Goal: Task Accomplishment & Management: Use online tool/utility

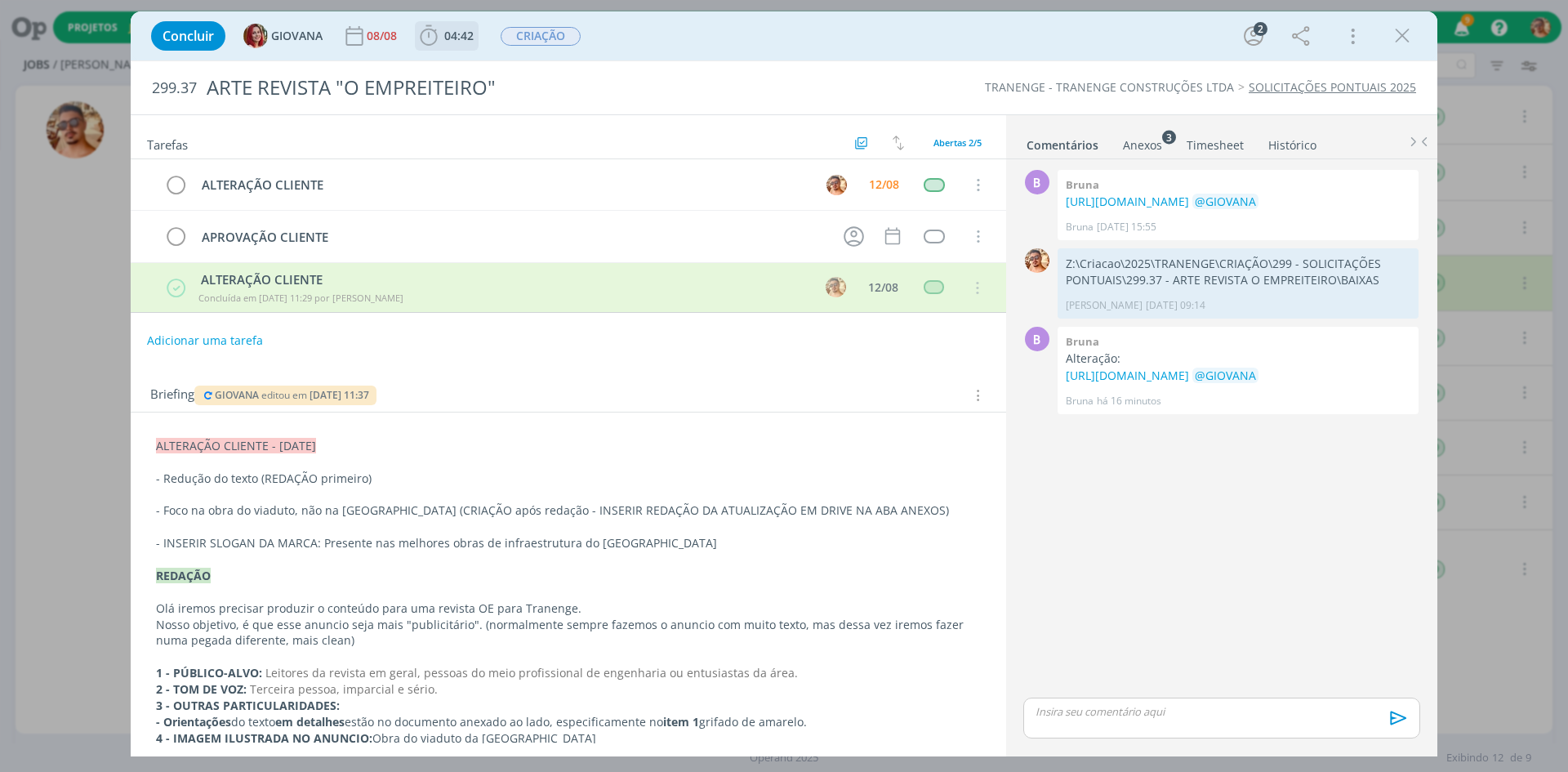
drag, startPoint x: 474, startPoint y: 48, endPoint x: 469, endPoint y: 39, distance: 10.3
click at [469, 39] on button "04:42" at bounding box center [446, 36] width 62 height 26
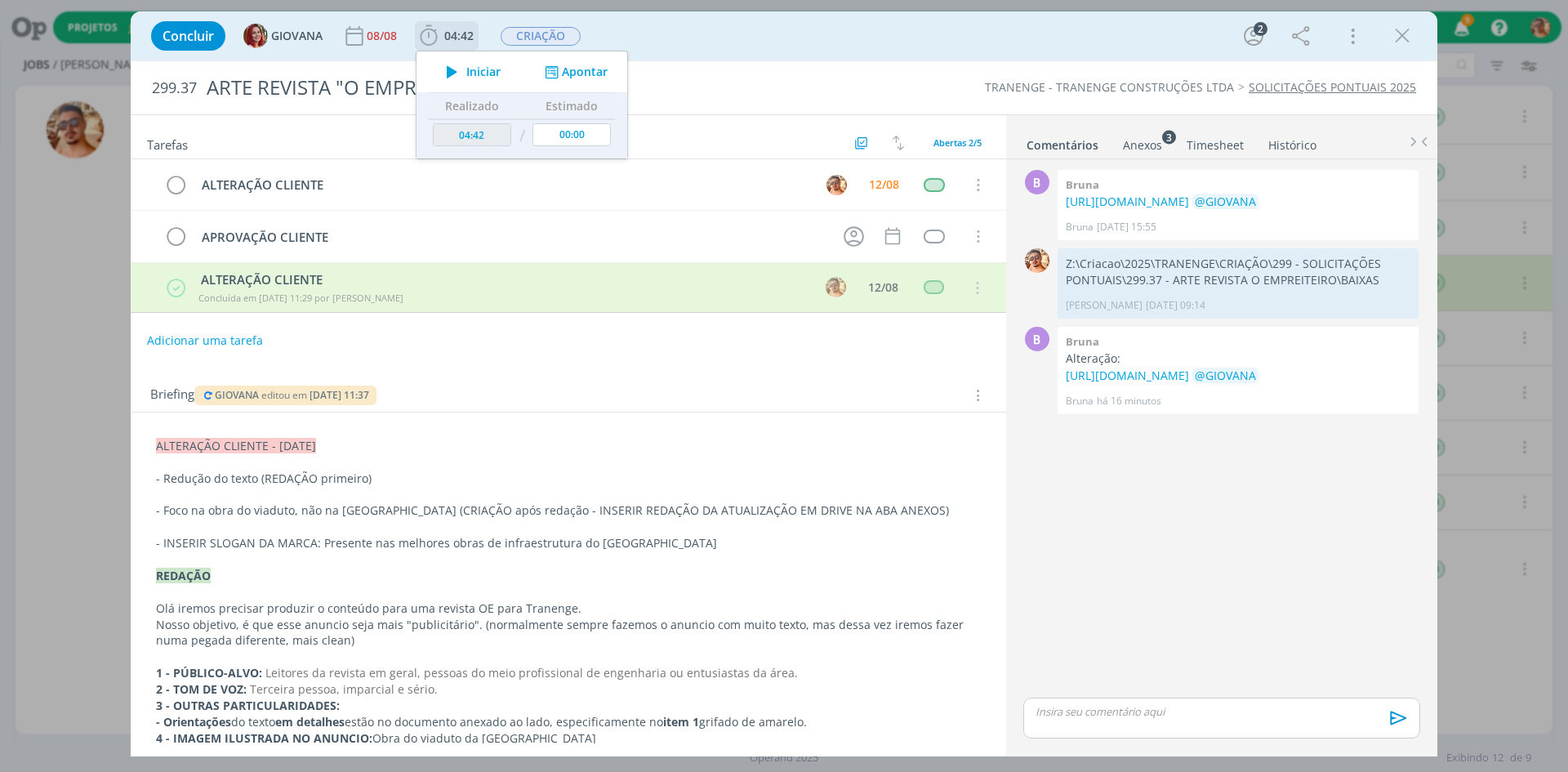
click at [467, 30] on span "04:42" at bounding box center [459, 35] width 30 height 16
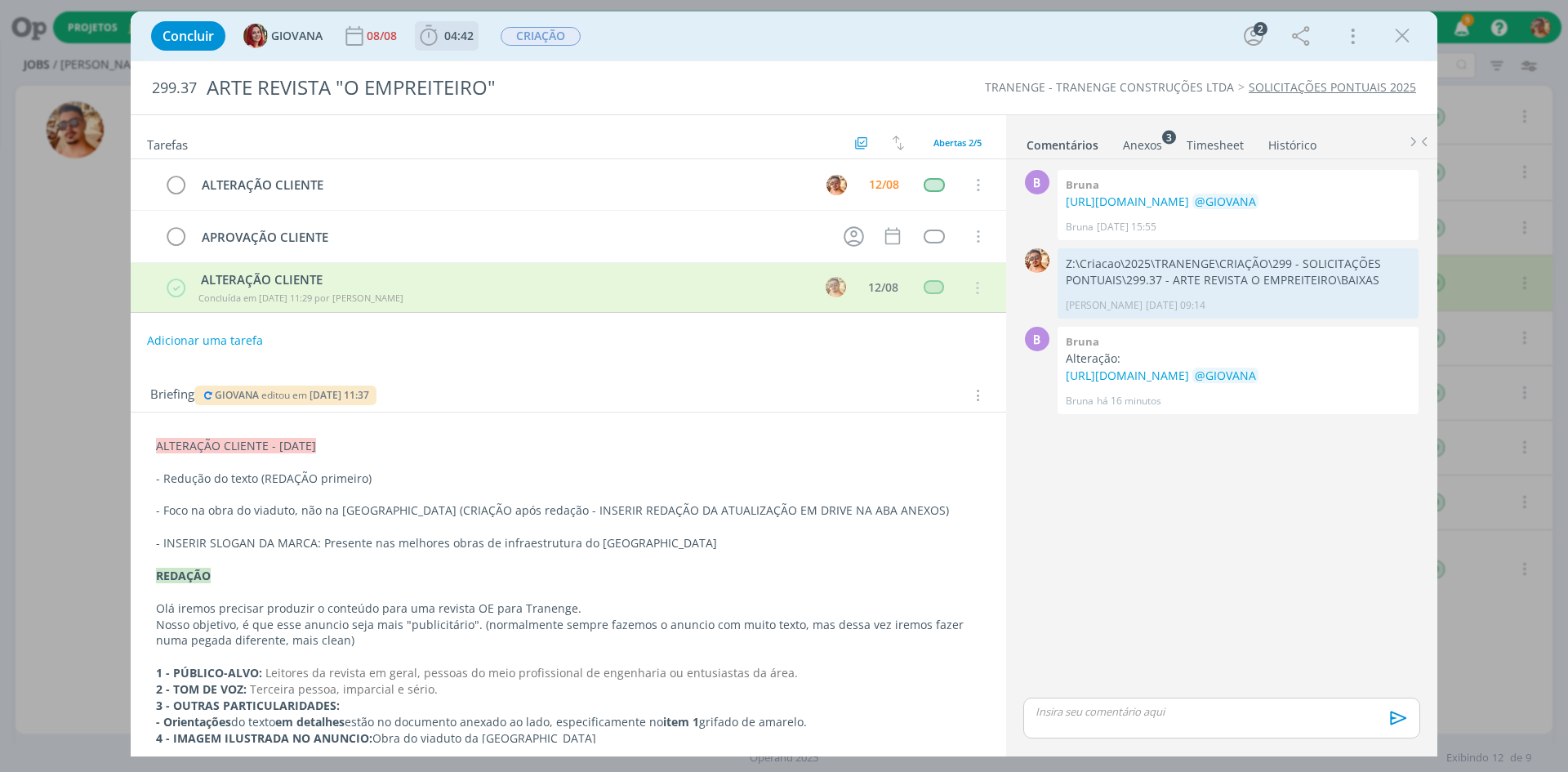
click at [474, 37] on b "04:42" at bounding box center [458, 36] width 36 height 11
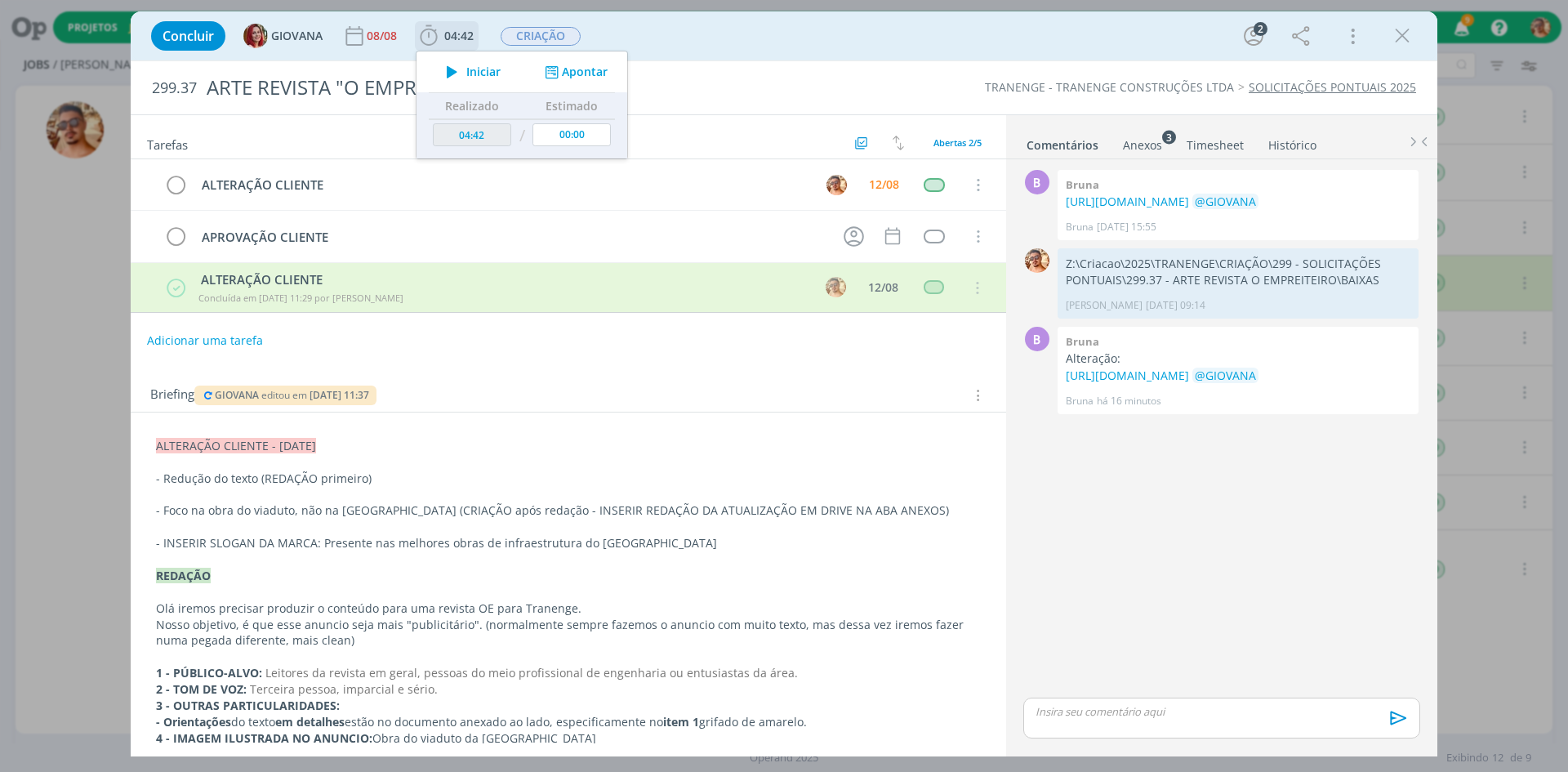
click at [480, 79] on button "Iniciar" at bounding box center [469, 72] width 65 height 23
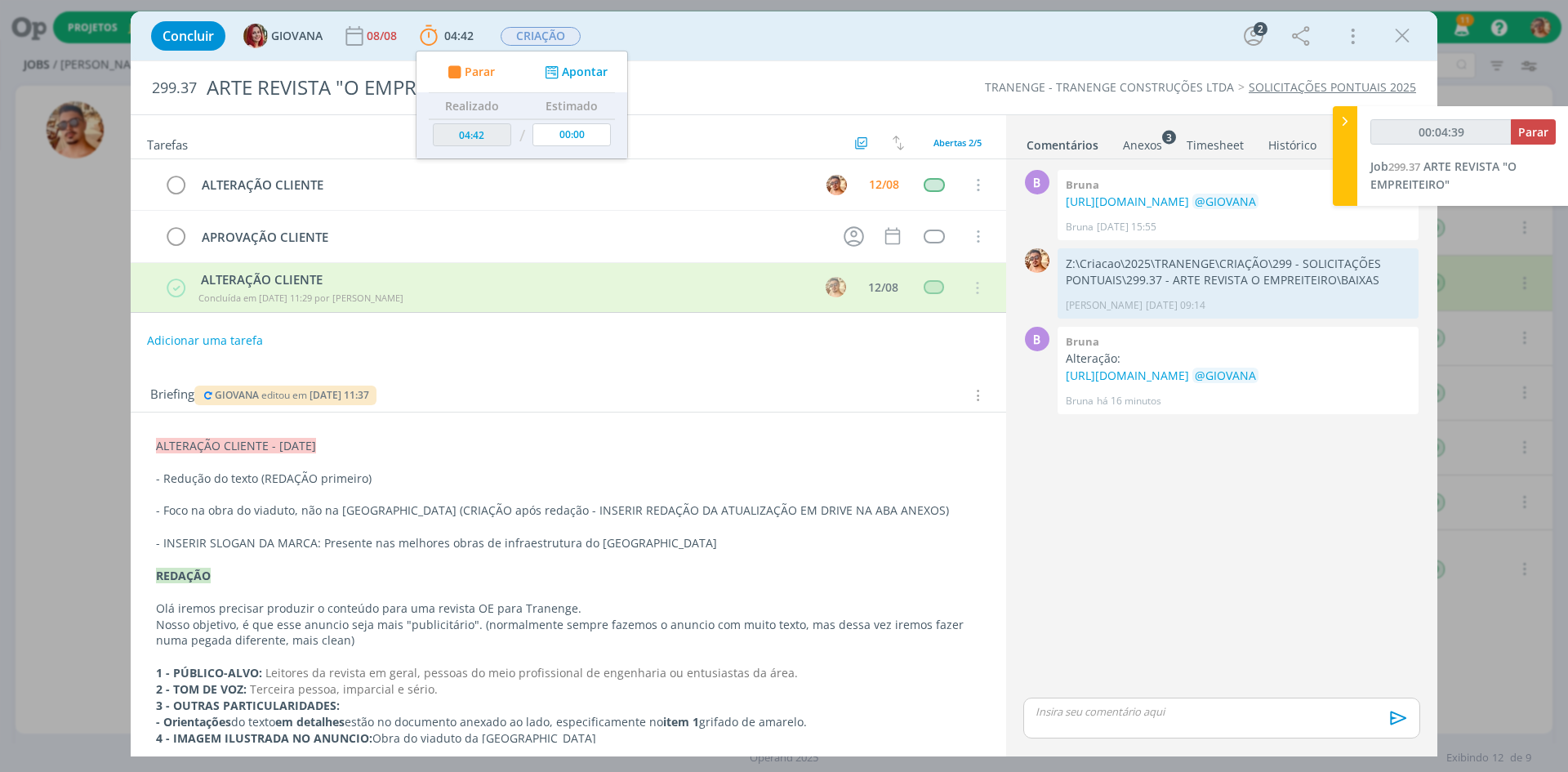
click at [1150, 140] on div "Anexos 3" at bounding box center [1142, 146] width 39 height 17
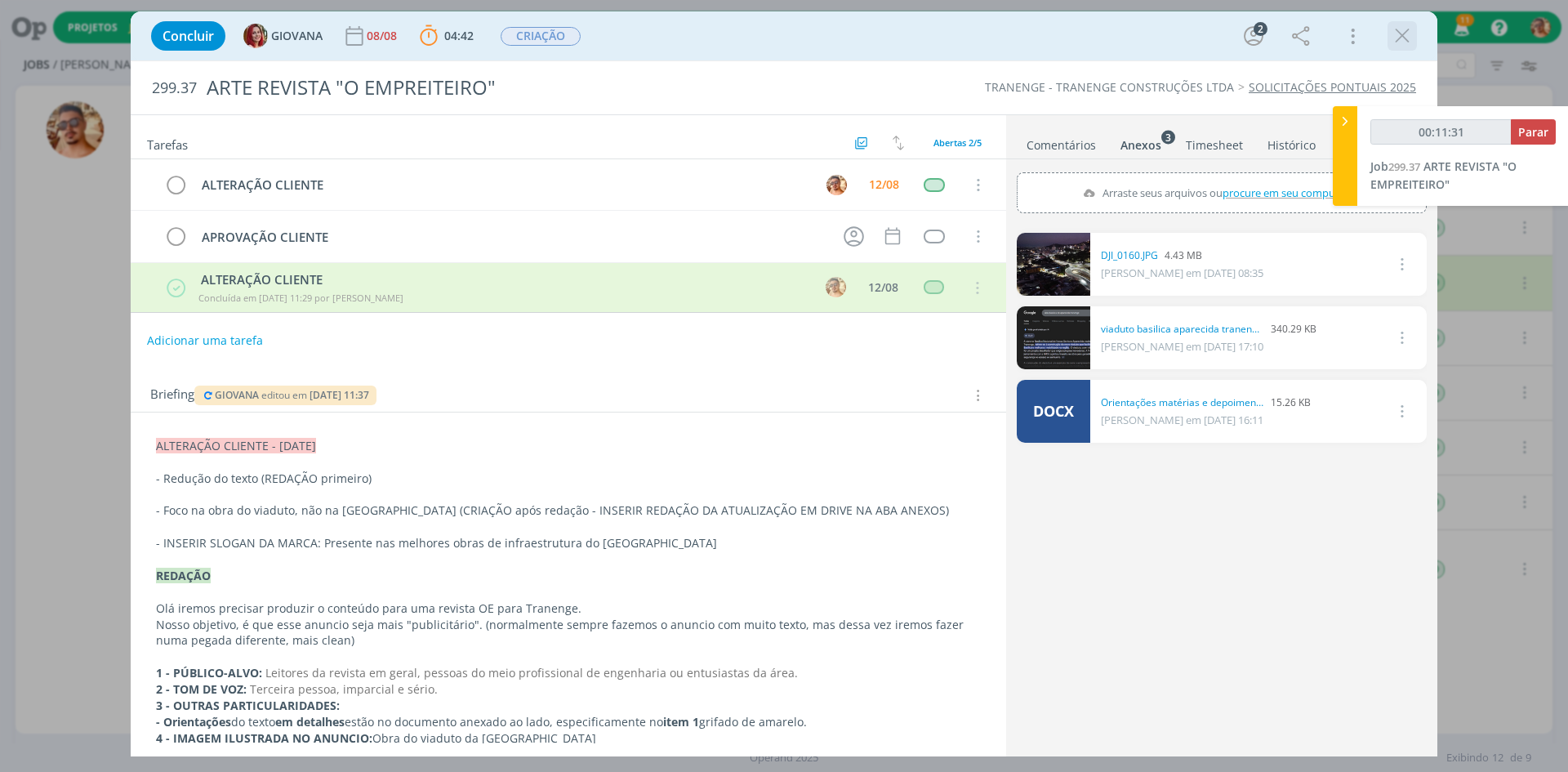
click at [1407, 43] on icon "dialog" at bounding box center [1402, 36] width 25 height 25
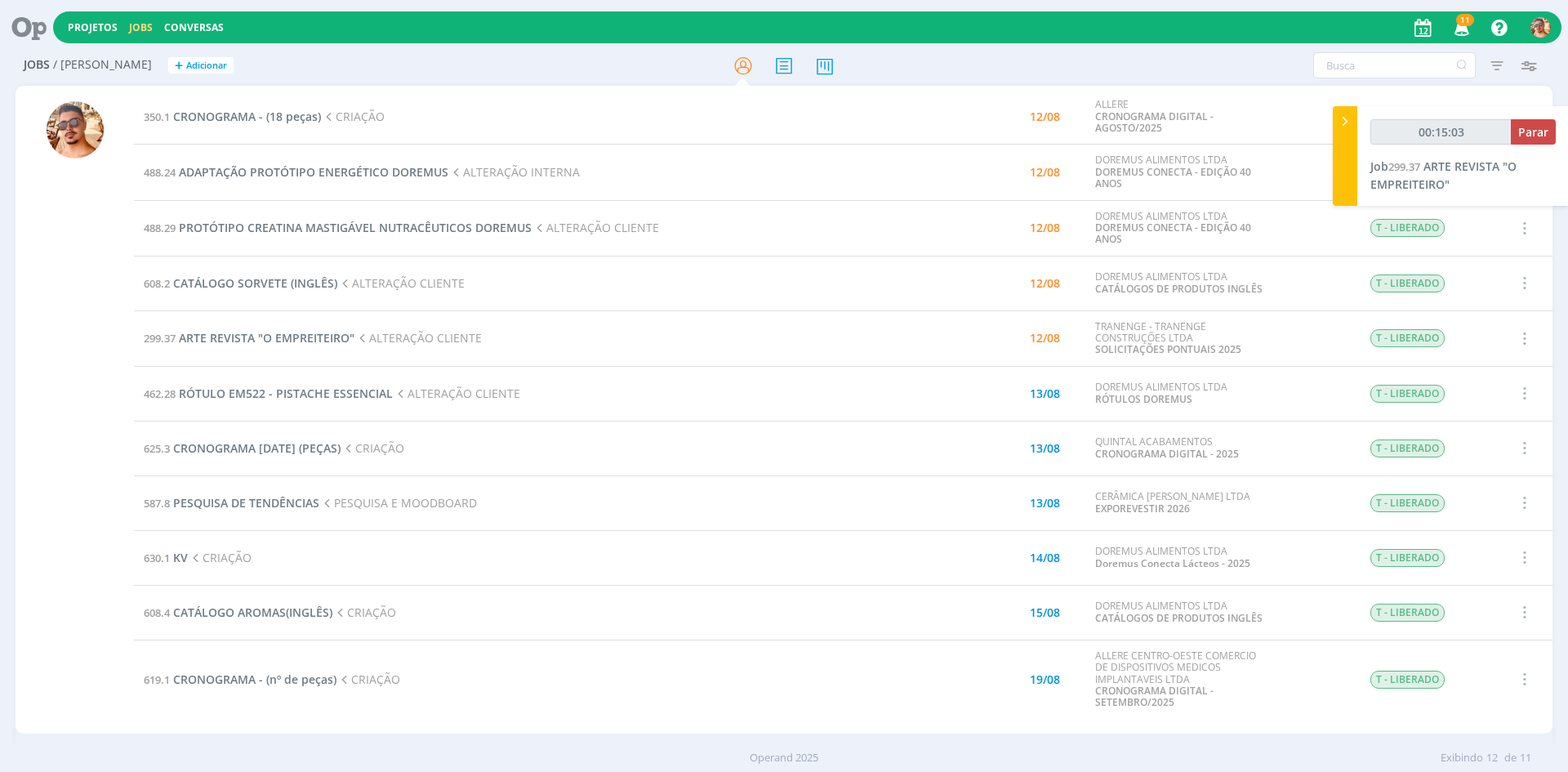
type input "00:15:04"
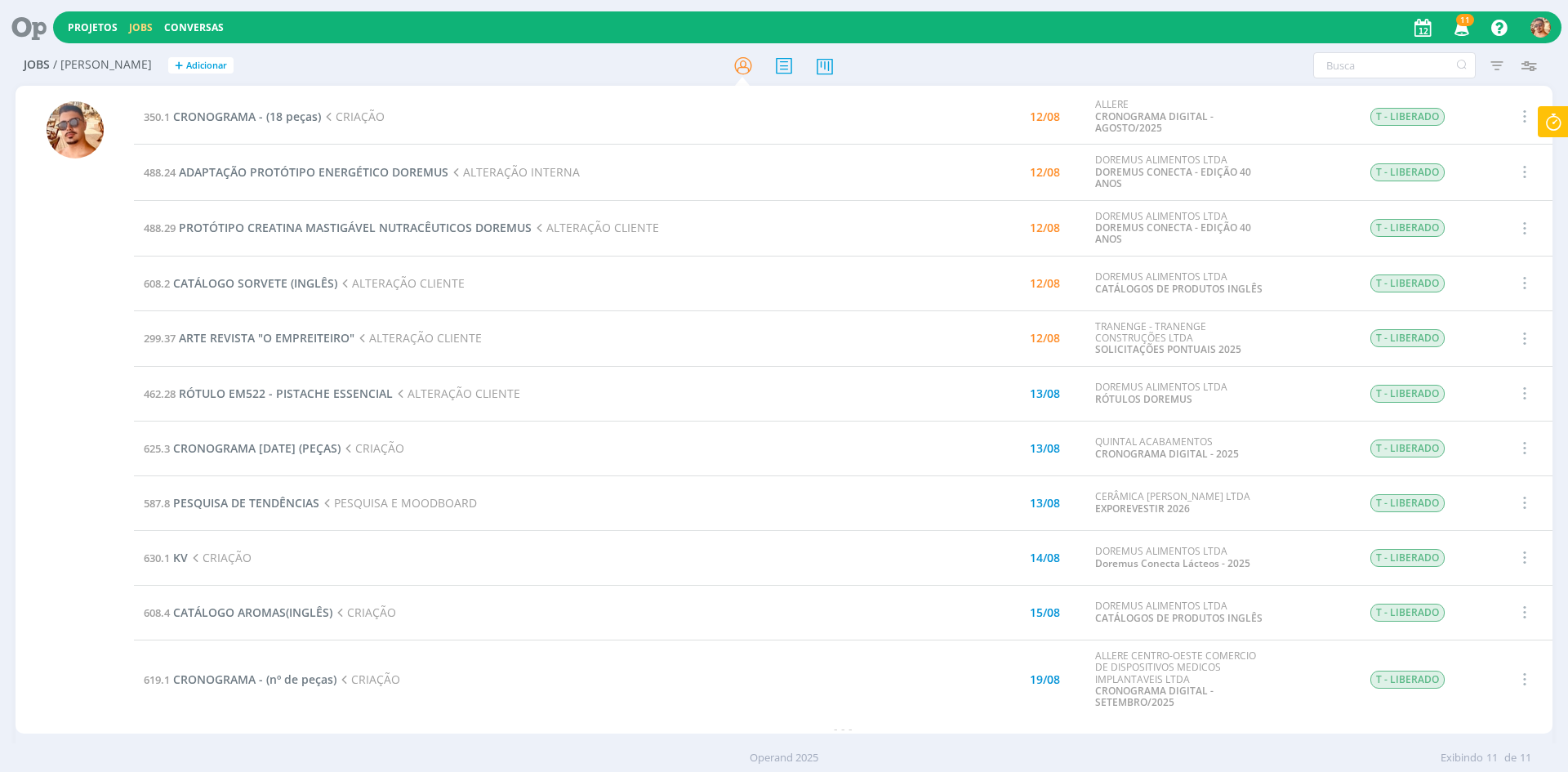
click at [352, 439] on td "625.3 CRONOGRAMA AGOSTO/25 (PEÇAS) CRIAÇÃO" at bounding box center [519, 447] width 772 height 54
click at [340, 448] on span "CRONOGRAMA [DATE] (PEÇAS)" at bounding box center [256, 447] width 167 height 16
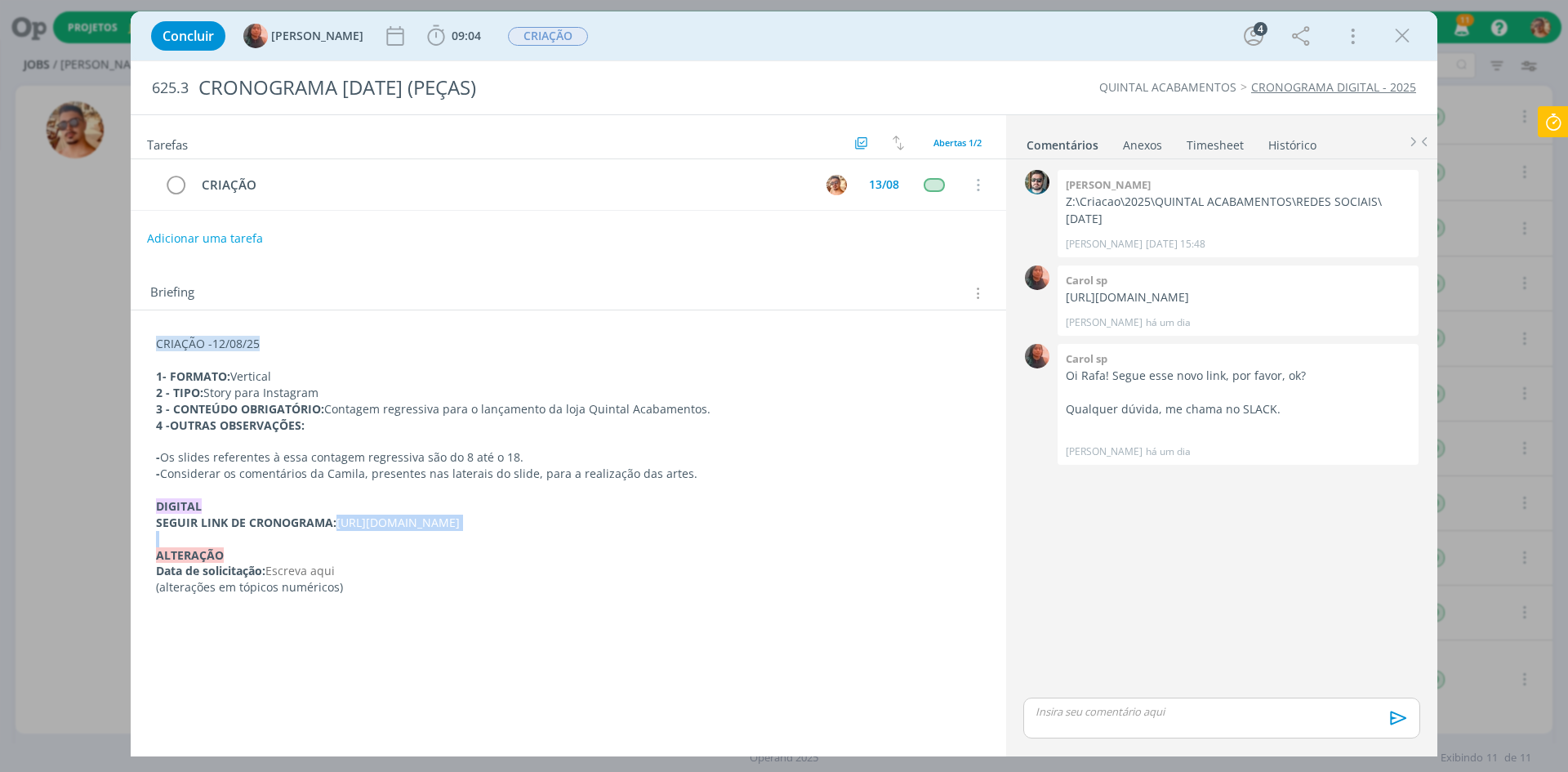
drag, startPoint x: 441, startPoint y: 545, endPoint x: 340, endPoint y: 524, distance: 103.2
click at [340, 524] on div "CRIAÇÃO -12/08/25 1- FORMATO: Vertical 2 - TIPO: Story para Instagram 3 - CONTE…" at bounding box center [568, 466] width 849 height 271
copy p "https://docs.google.com/presentation/d/1SHSHWXbRFSsbk7Dvzk0KqkJfw3ObdBum-aCK6Z-…"
click at [1413, 35] on icon "dialog" at bounding box center [1402, 36] width 25 height 25
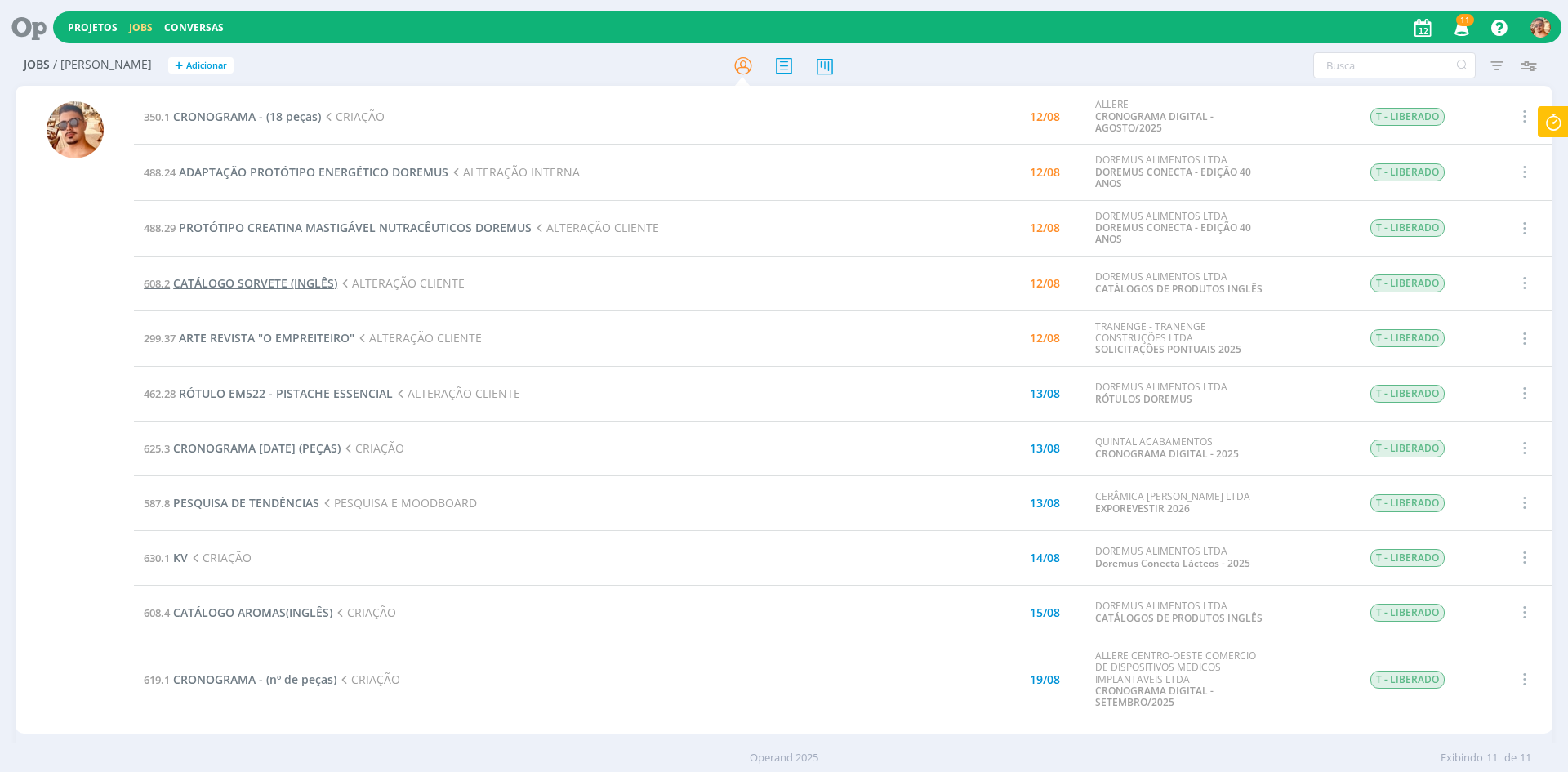
click at [309, 281] on span "CATÁLOGO SORVETE (INGLÊS)" at bounding box center [255, 282] width 164 height 16
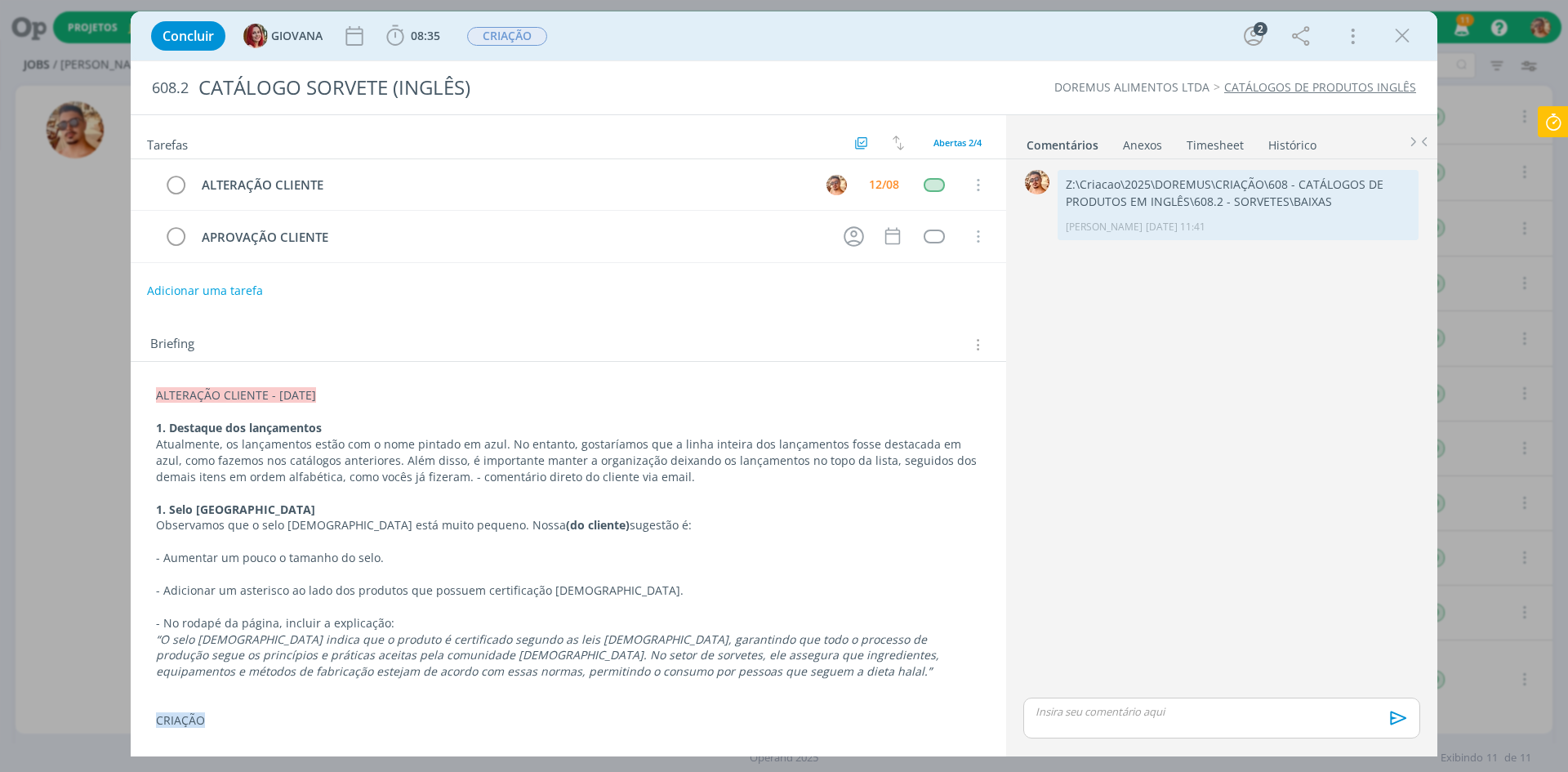
click at [1136, 153] on ul "Comentários Anexos 0 Timesheet Histórico" at bounding box center [1221, 137] width 431 height 44
click at [1131, 151] on div "Anexos 0" at bounding box center [1142, 146] width 39 height 17
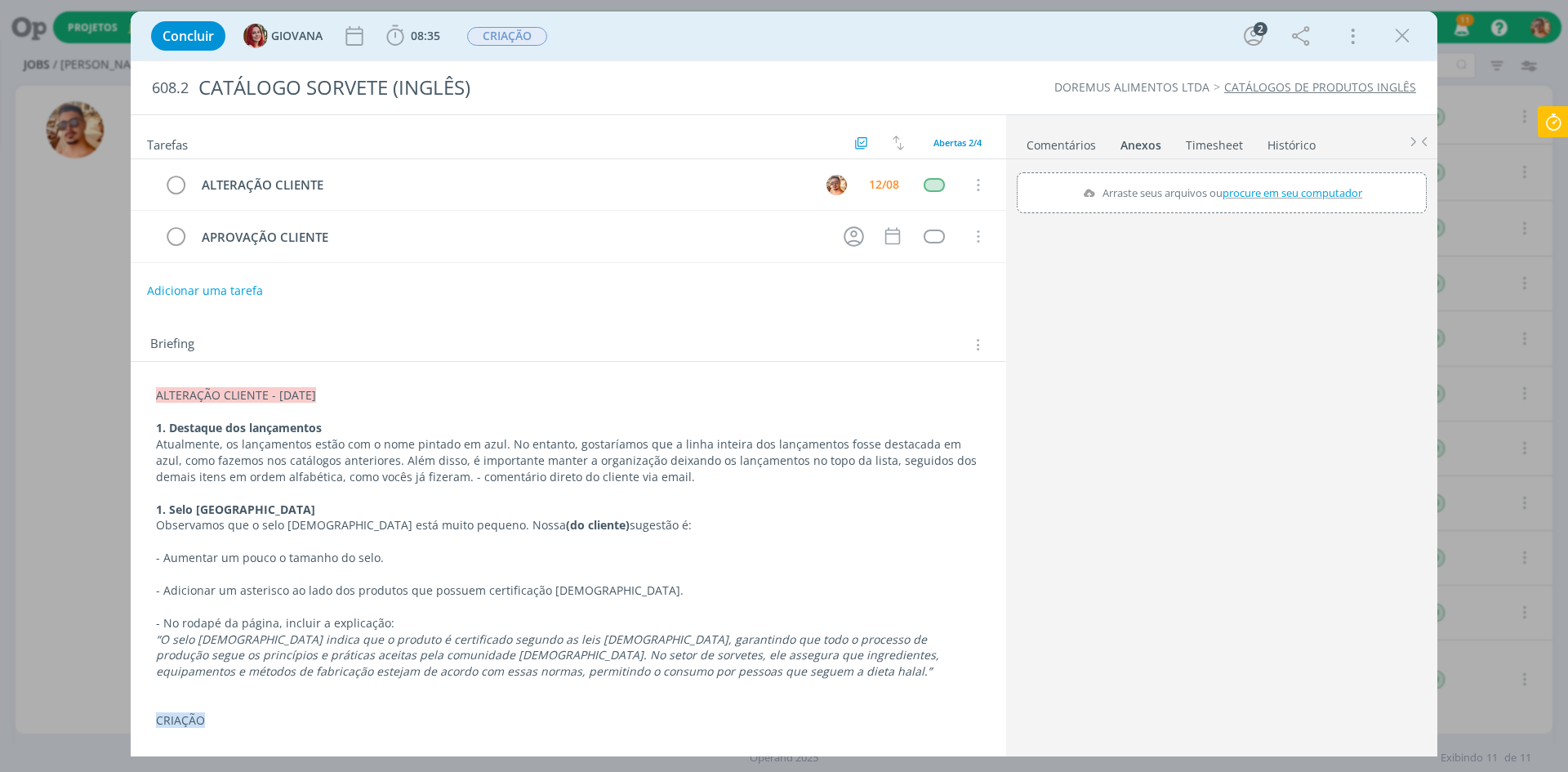
click at [1066, 146] on link "Comentários" at bounding box center [1061, 142] width 71 height 24
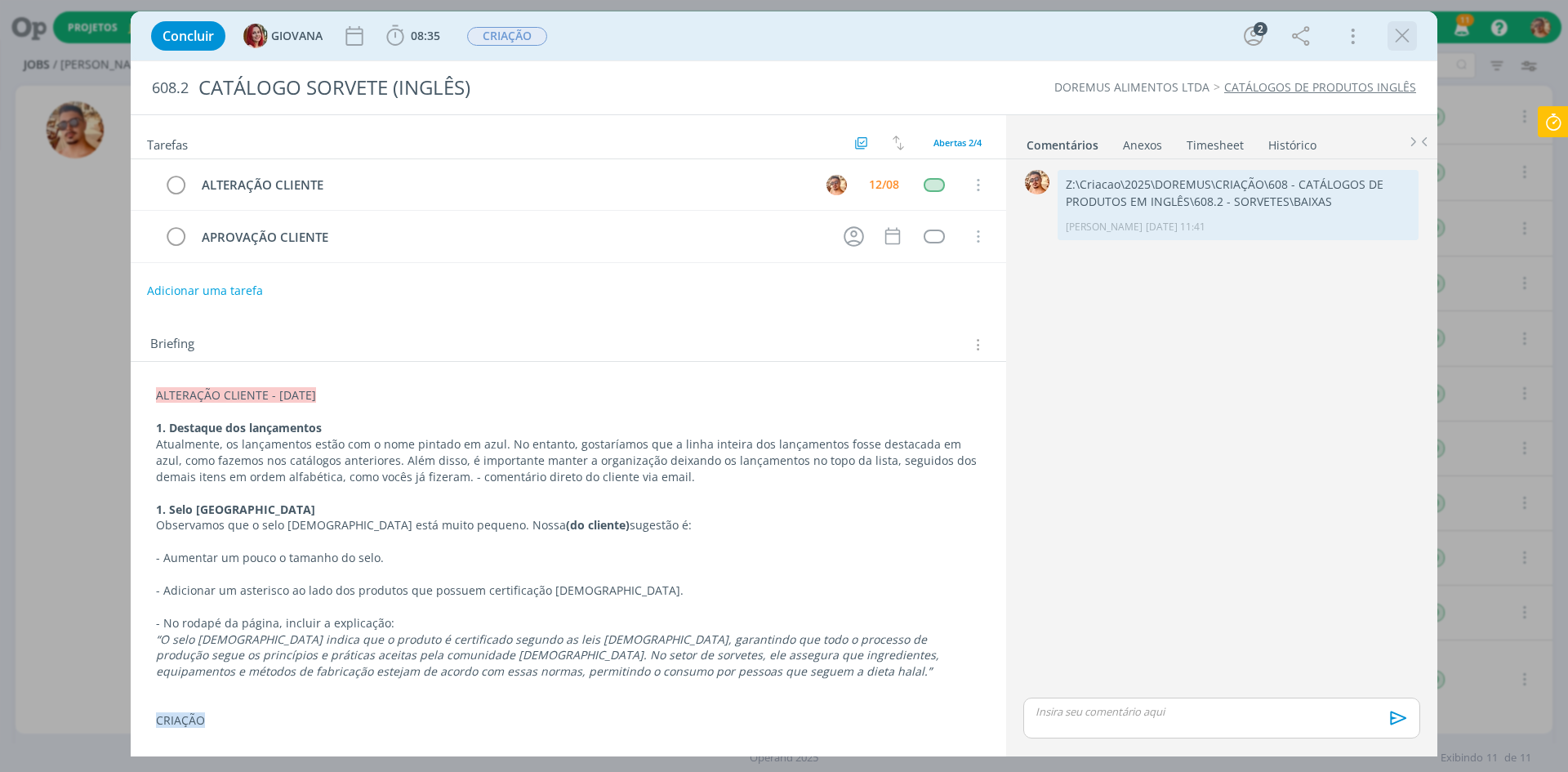
click at [1395, 37] on icon "dialog" at bounding box center [1402, 36] width 25 height 25
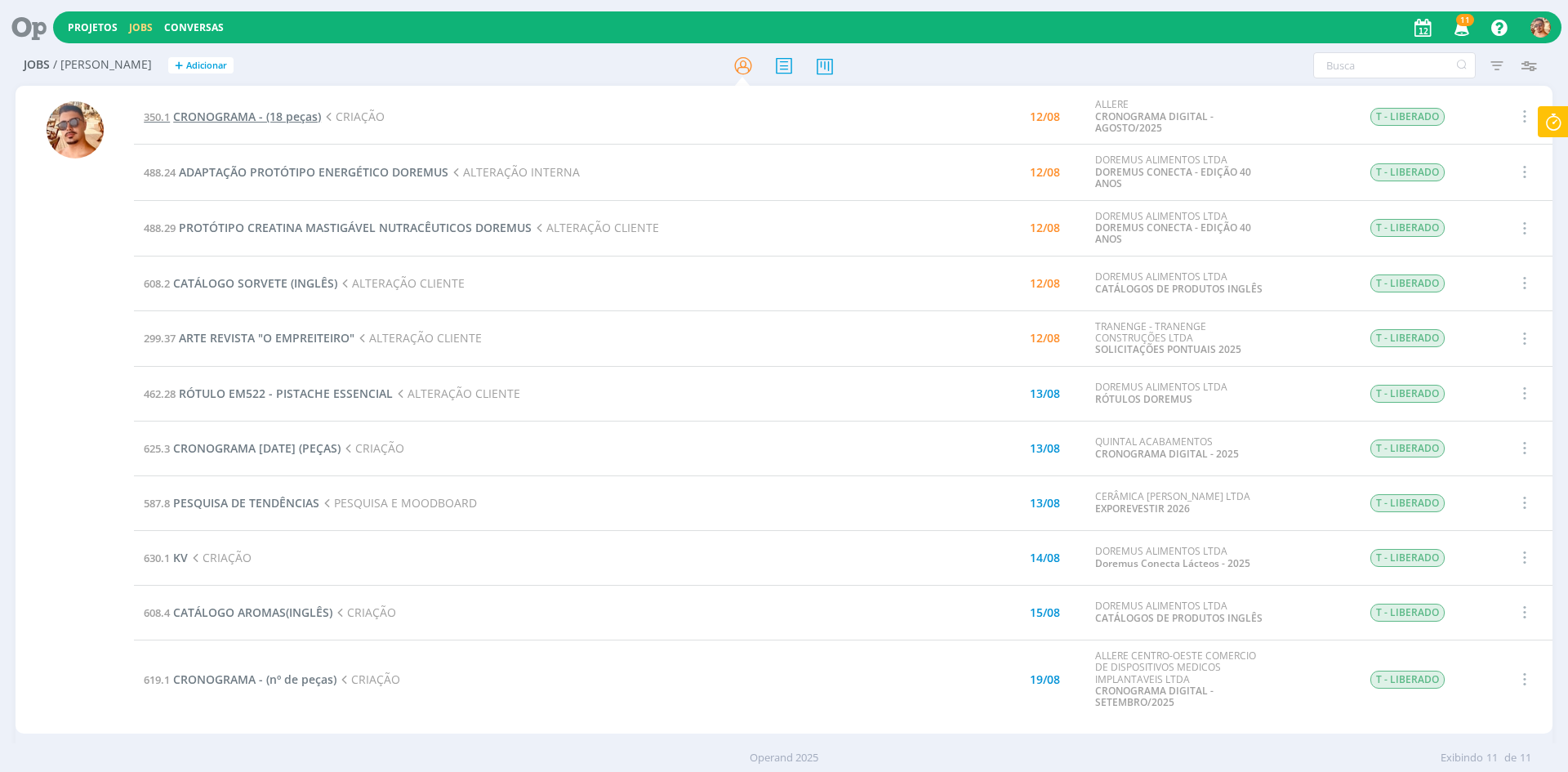
click at [295, 111] on span "CRONOGRAMA - (18 peças)" at bounding box center [247, 116] width 148 height 16
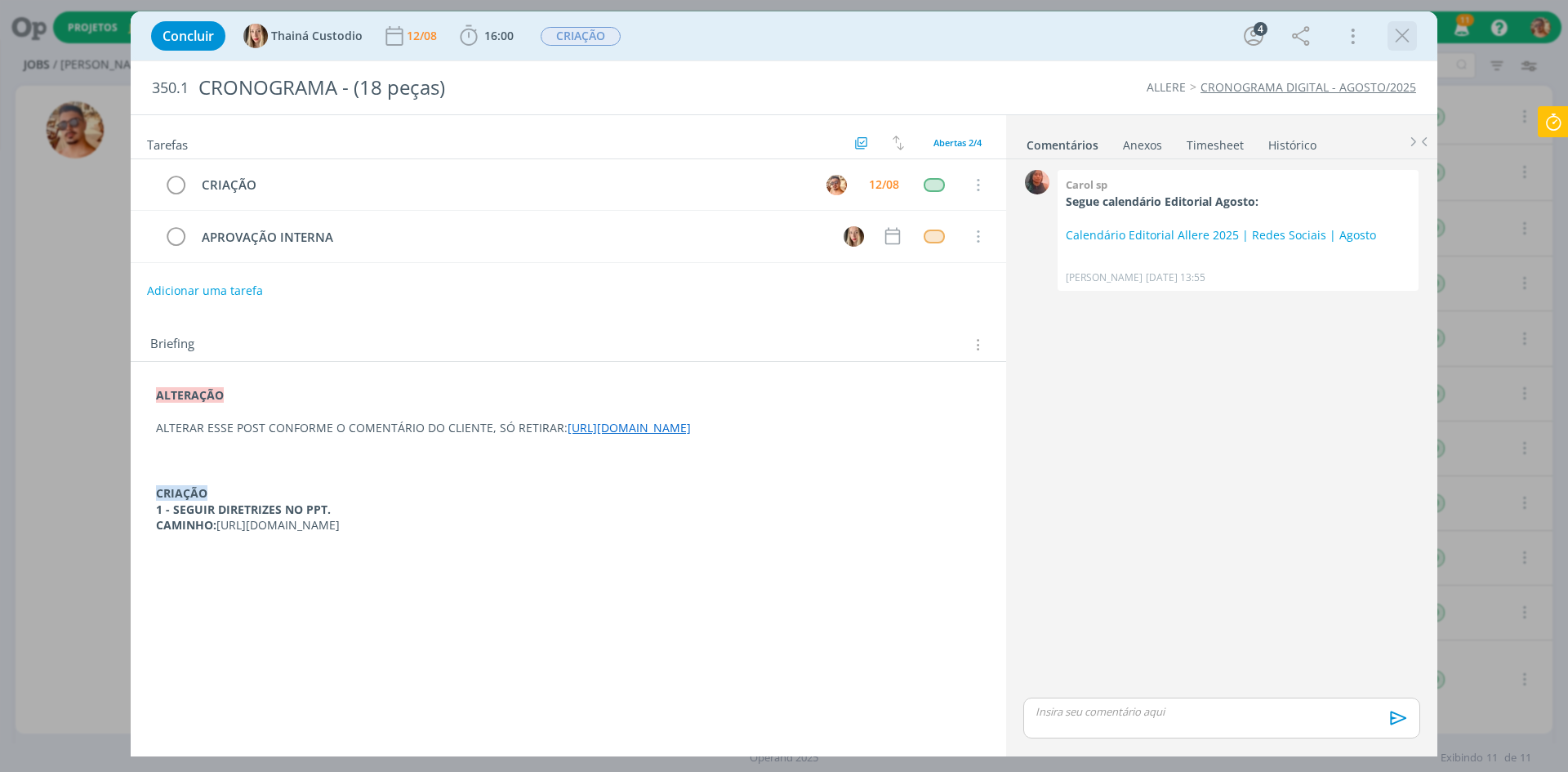
click at [1408, 33] on icon "dialog" at bounding box center [1402, 36] width 25 height 25
